Goal: Task Accomplishment & Management: Use online tool/utility

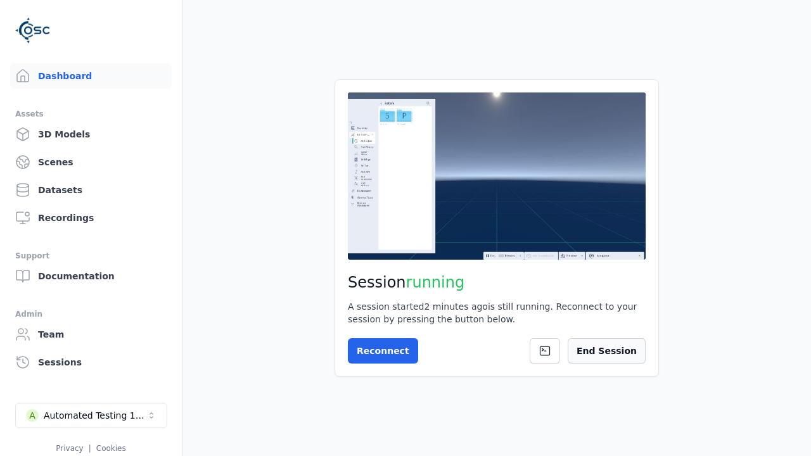
click at [617, 354] on button "End Session" at bounding box center [606, 350] width 78 height 25
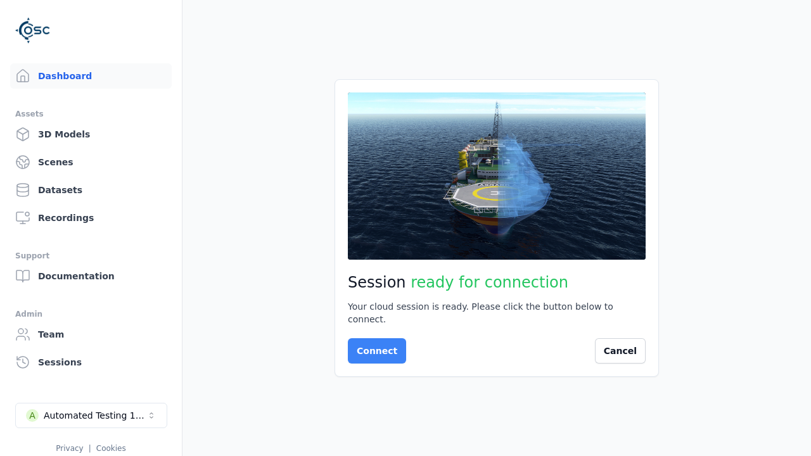
click at [373, 345] on button "Connect" at bounding box center [377, 350] width 58 height 25
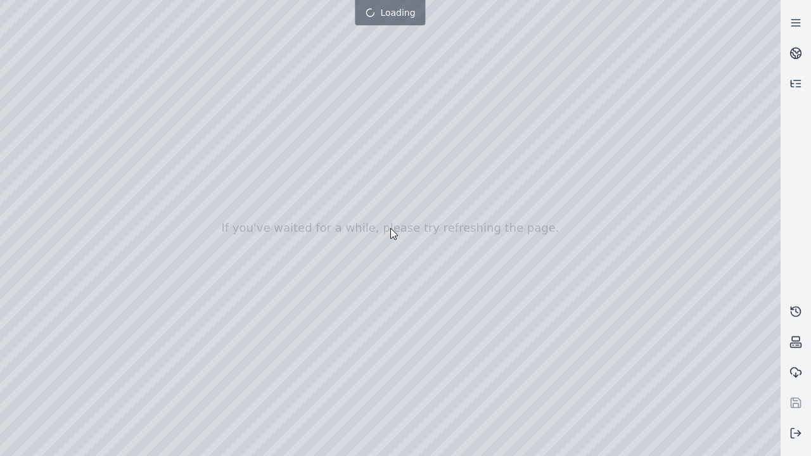
click at [3, 3] on div at bounding box center [405, 228] width 811 height 507
click at [39, 115] on div at bounding box center [390, 228] width 780 height 456
click at [22, 132] on div at bounding box center [390, 228] width 780 height 456
click at [217, 28] on div at bounding box center [390, 228] width 780 height 456
